Goal: Information Seeking & Learning: Learn about a topic

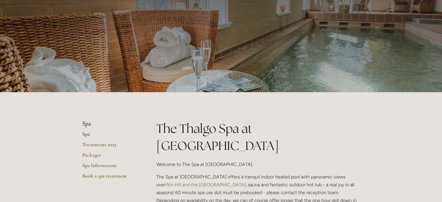
scroll to position [58, 0]
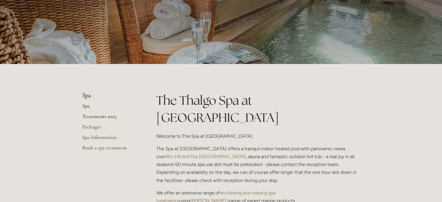
click at [94, 117] on link "Treatments 2025" at bounding box center [109, 118] width 55 height 10
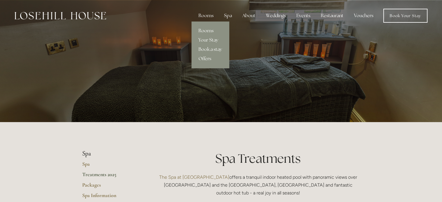
click at [209, 27] on link "Rooms" at bounding box center [209, 30] width 37 height 9
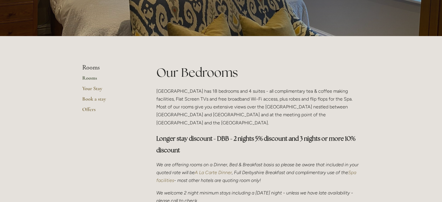
scroll to position [87, 0]
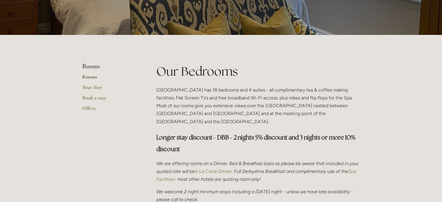
click at [90, 78] on link "Rooms" at bounding box center [109, 78] width 55 height 10
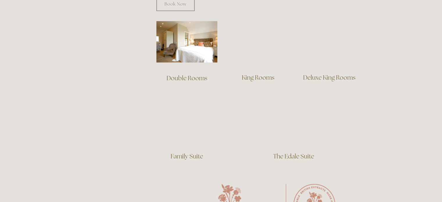
scroll to position [377, 0]
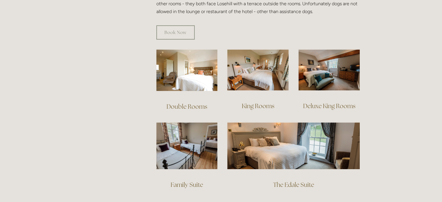
click at [336, 102] on link "Deluxe King Rooms" at bounding box center [329, 106] width 52 height 8
